Goal: Information Seeking & Learning: Find specific fact

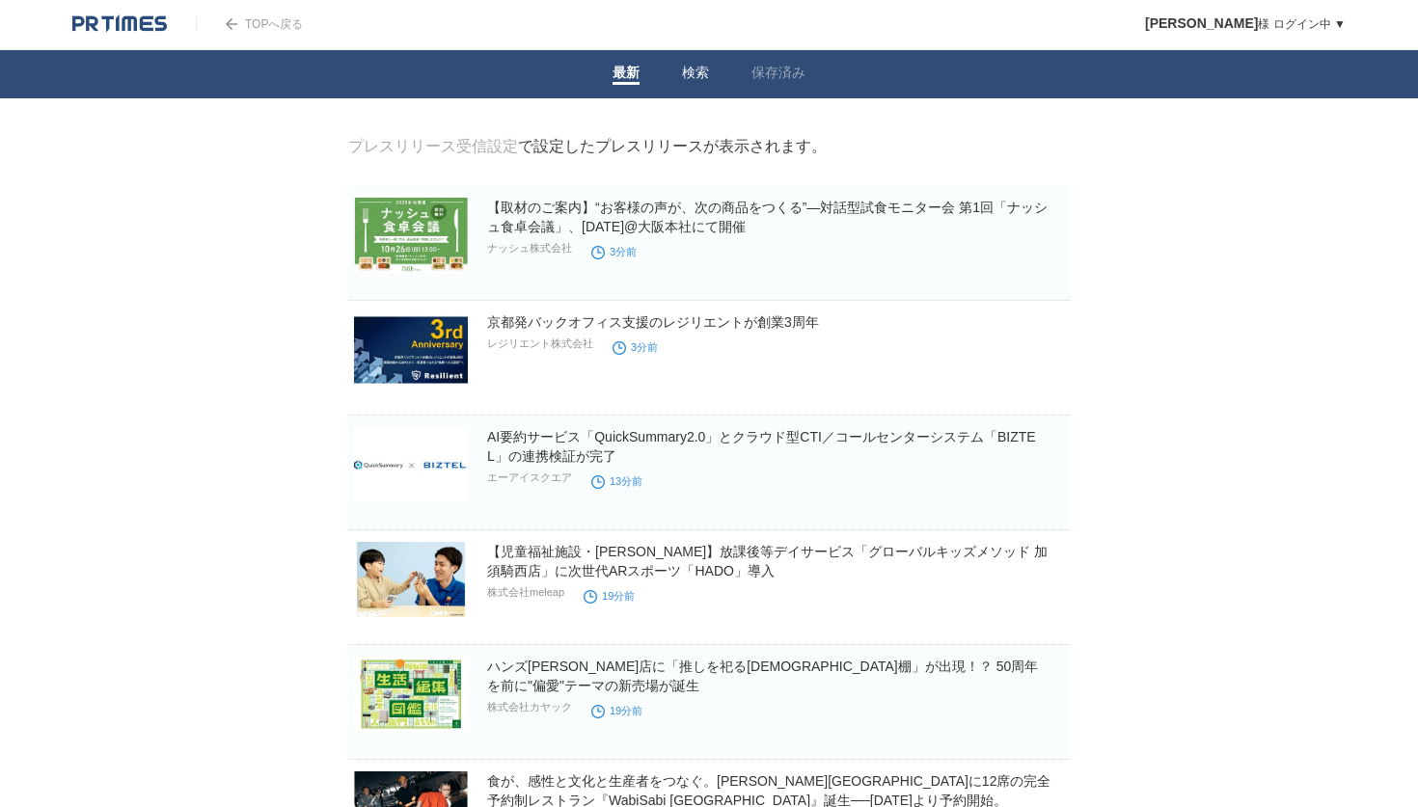
click at [696, 70] on link "検索" at bounding box center [695, 75] width 27 height 20
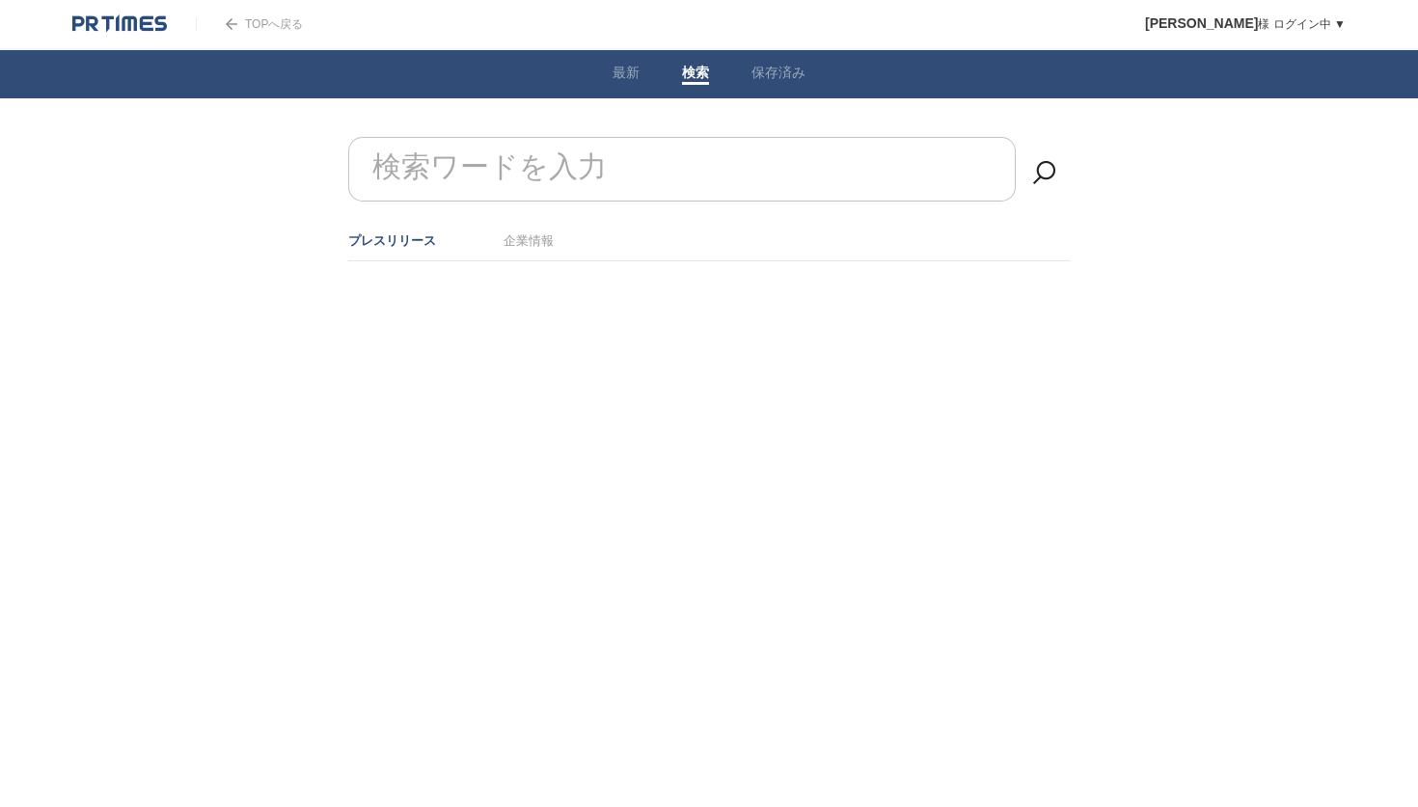
click at [604, 137] on form "検索ワードを入力" at bounding box center [708, 137] width 721 height 0
type input "提携"
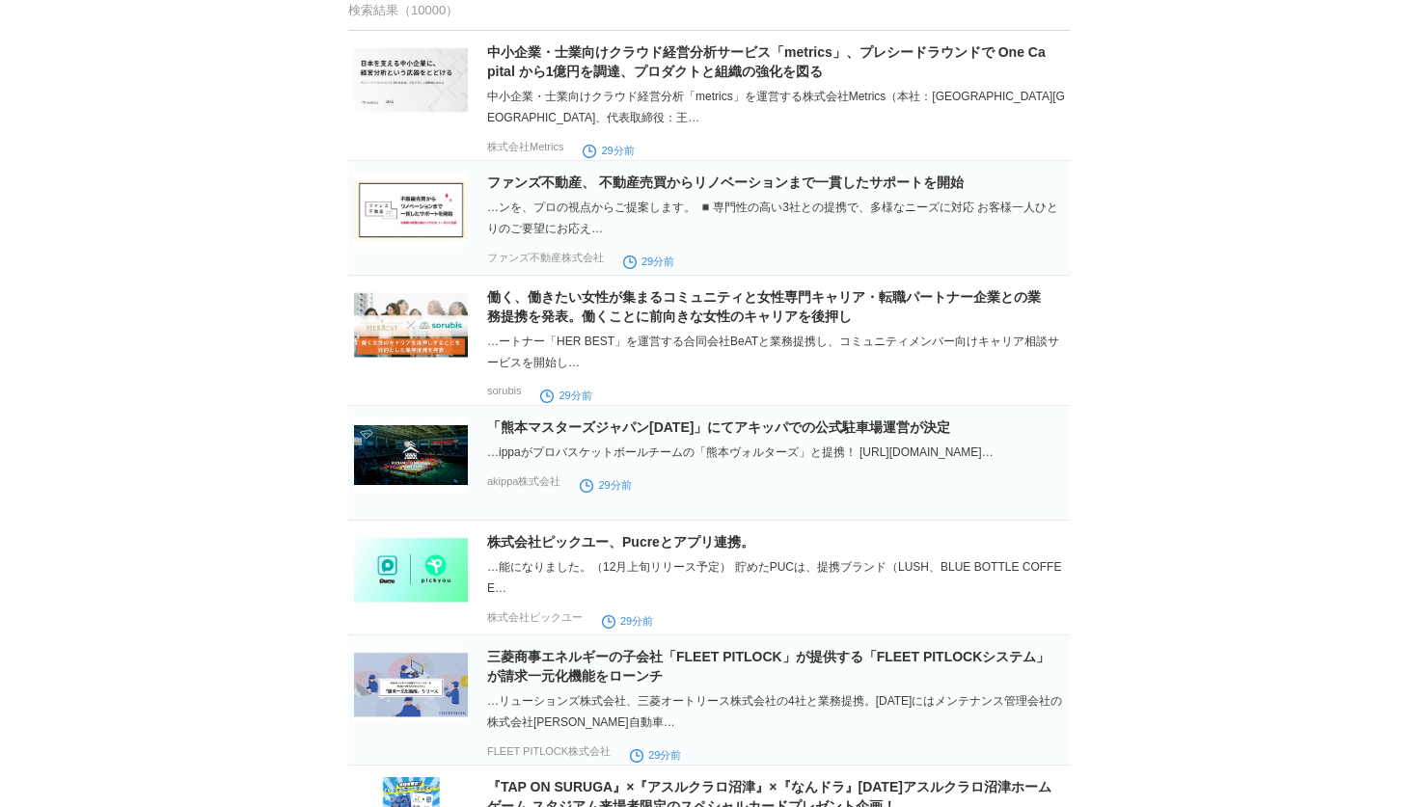
scroll to position [272, 0]
click at [415, 229] on img at bounding box center [411, 209] width 114 height 75
click at [413, 349] on img at bounding box center [411, 323] width 114 height 75
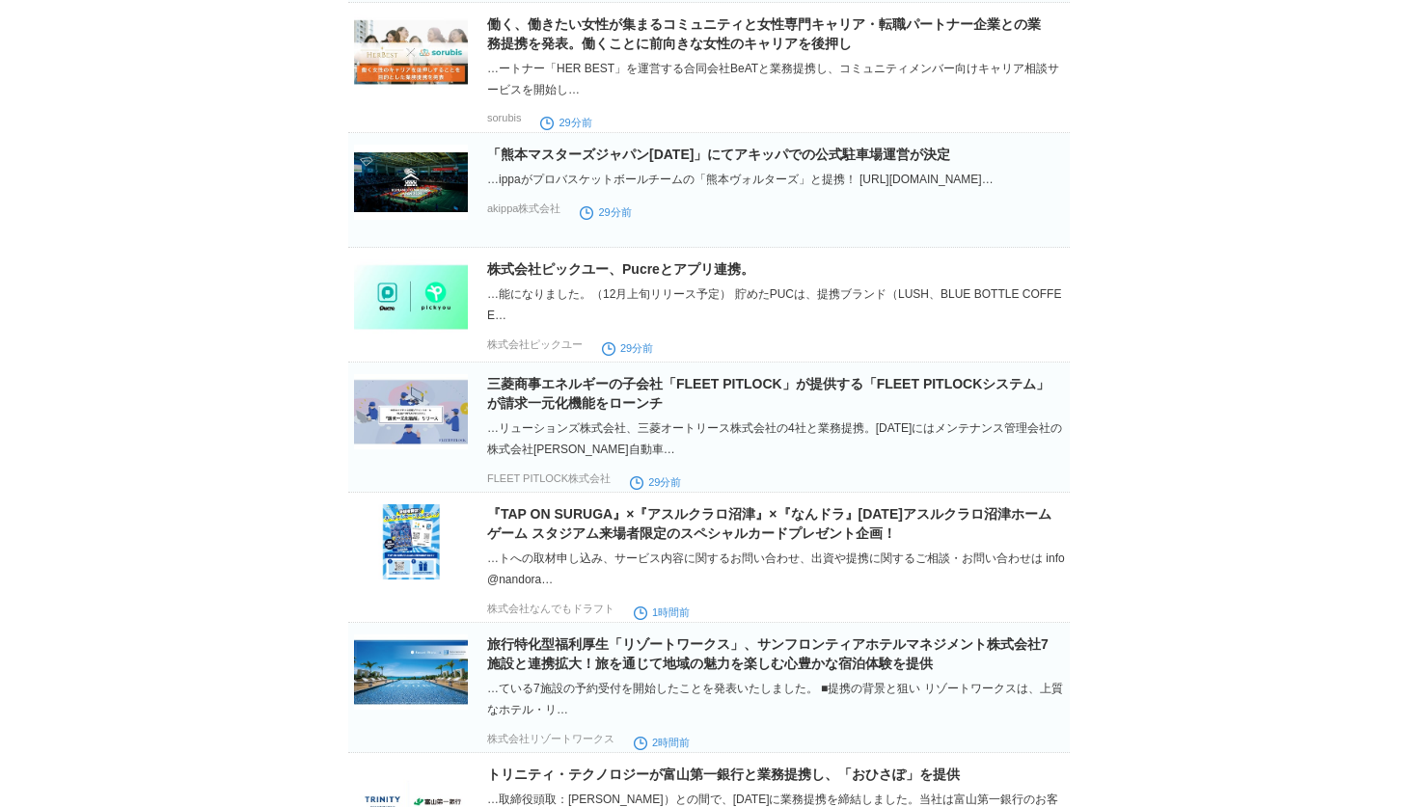
scroll to position [554, 0]
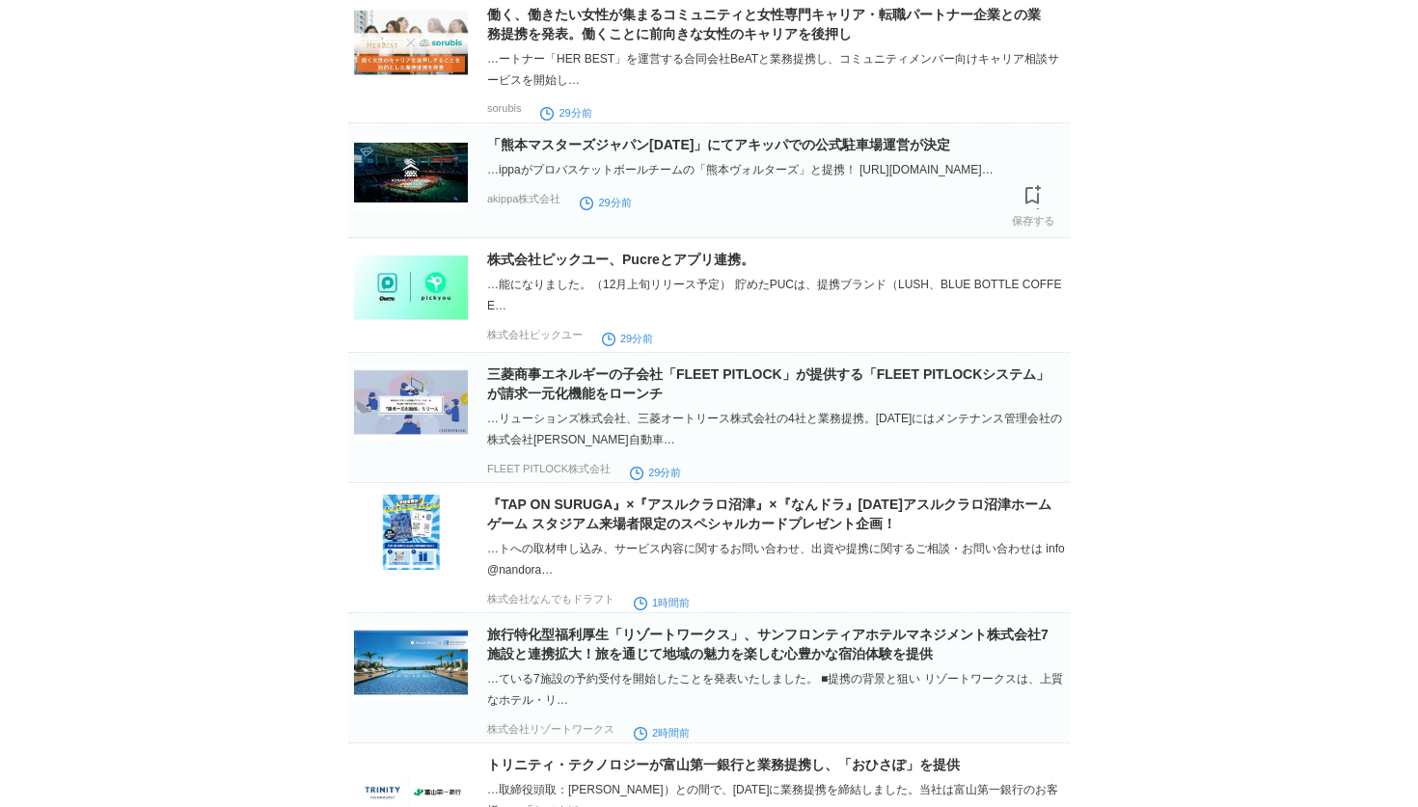
click at [415, 183] on img at bounding box center [411, 172] width 114 height 75
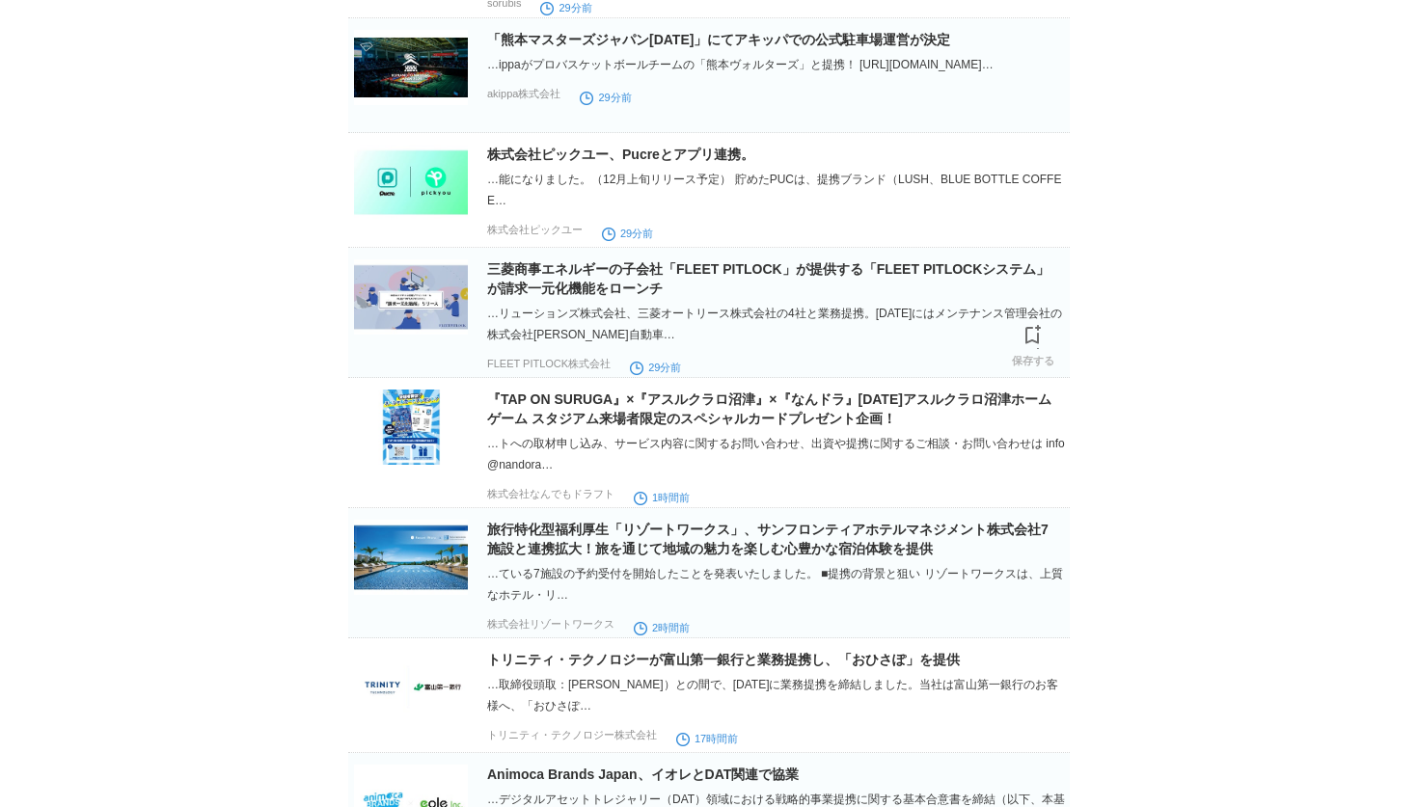
click at [413, 304] on img at bounding box center [411, 296] width 114 height 75
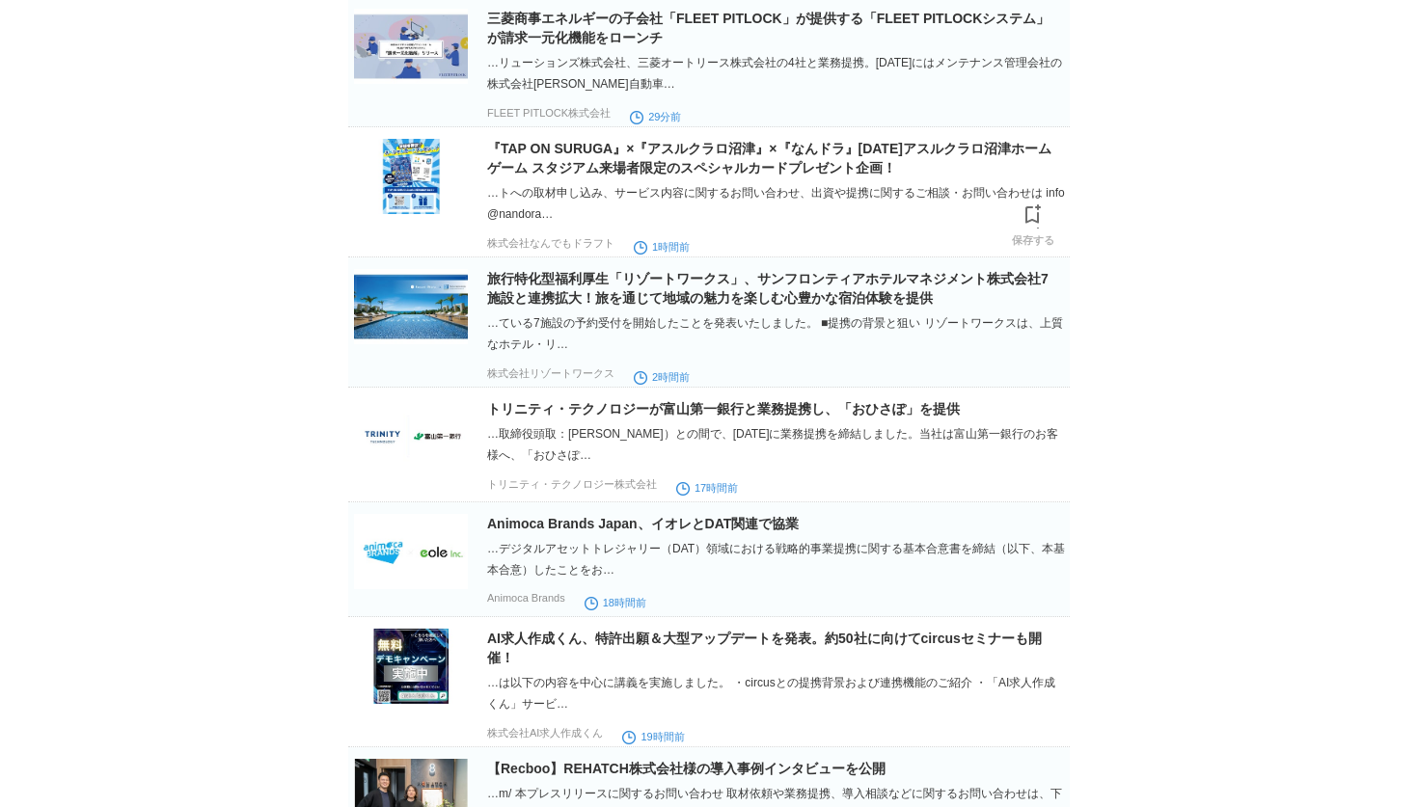
scroll to position [915, 0]
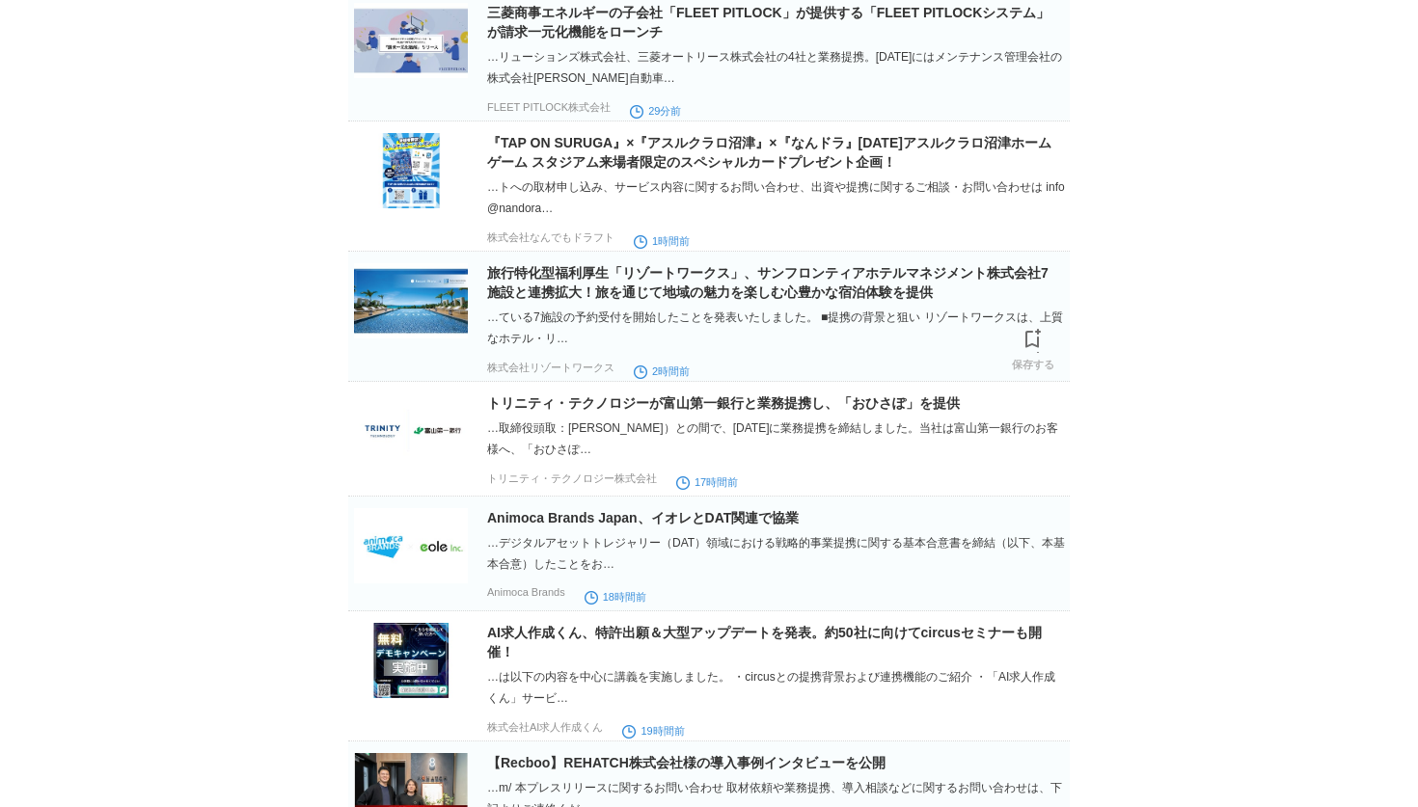
click at [413, 304] on img at bounding box center [411, 300] width 114 height 75
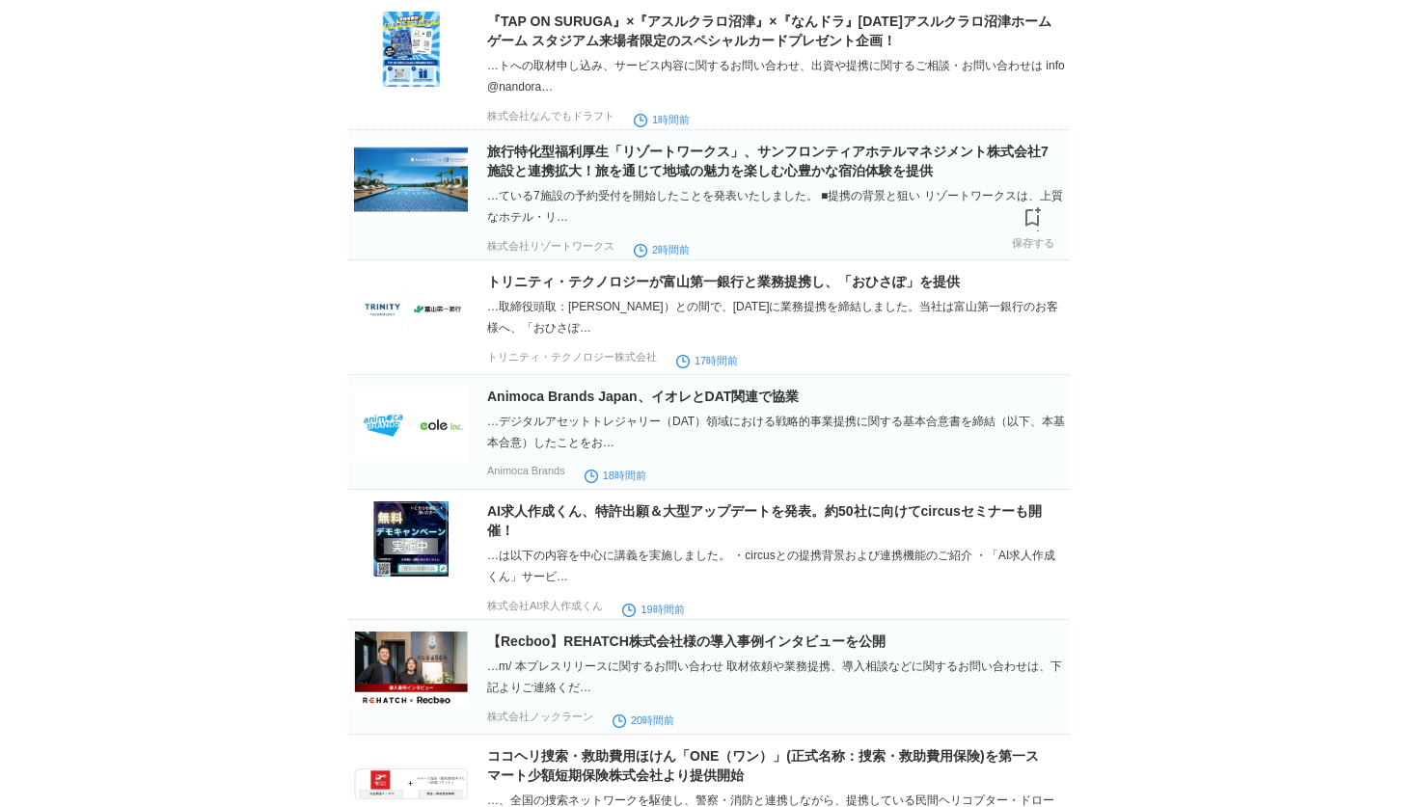
scroll to position [1043, 0]
